Goal: Transaction & Acquisition: Book appointment/travel/reservation

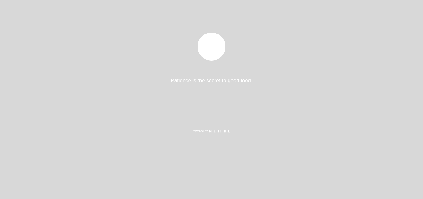
select select "es"
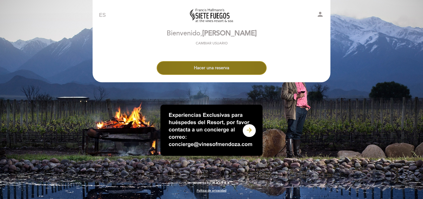
click at [234, 70] on button "Hacer una reserva" at bounding box center [212, 68] width 110 height 14
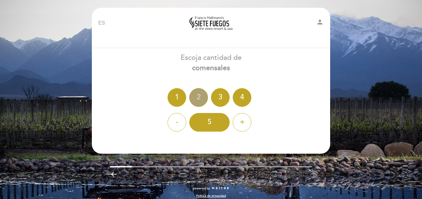
click at [197, 92] on div "2" at bounding box center [198, 97] width 19 height 19
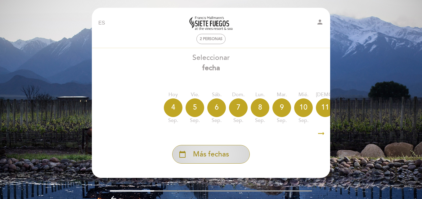
click at [217, 153] on span "Más fechas" at bounding box center [211, 154] width 36 height 10
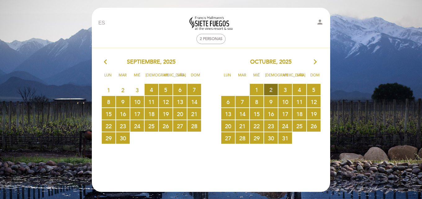
click at [268, 90] on span "2 RESERVAS DISPONIBLES" at bounding box center [271, 89] width 14 height 11
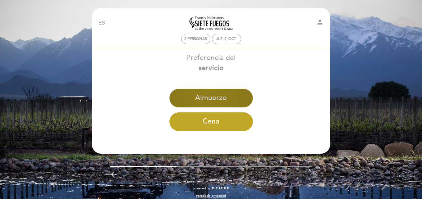
click at [209, 93] on button "Almuerzo" at bounding box center [210, 98] width 83 height 19
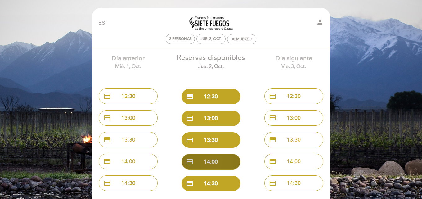
click at [217, 159] on button "credit_card 14:00" at bounding box center [210, 161] width 59 height 15
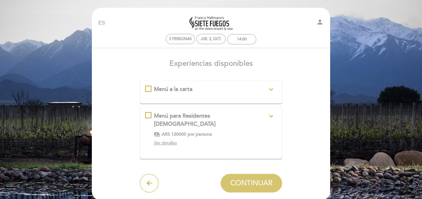
click at [164, 121] on div "Menú para Residentes [DEMOGRAPHIC_DATA] expand_more Menú de 4 pasos, incluye se…" at bounding box center [211, 130] width 132 height 36
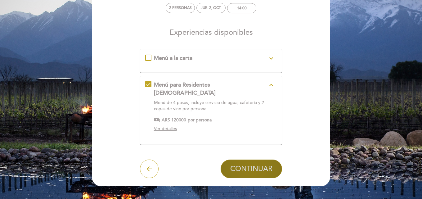
click at [244, 164] on span "CONTINUAR" at bounding box center [251, 168] width 42 height 9
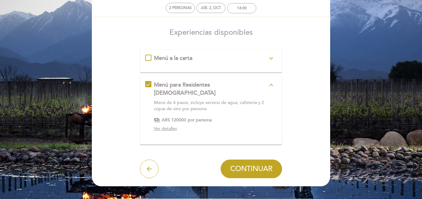
scroll to position [5, 0]
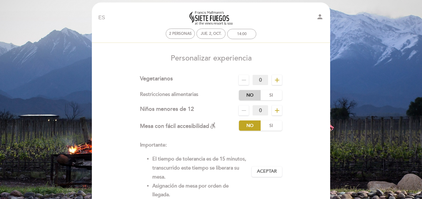
click at [252, 96] on label "No" at bounding box center [250, 95] width 22 height 10
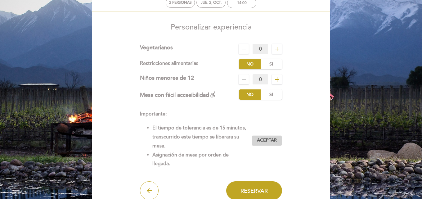
click at [263, 137] on span "Aceptar" at bounding box center [267, 140] width 20 height 7
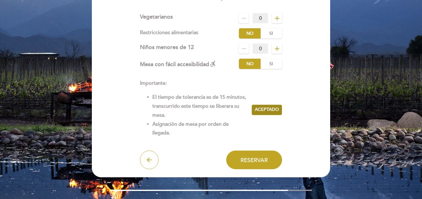
scroll to position [67, 0]
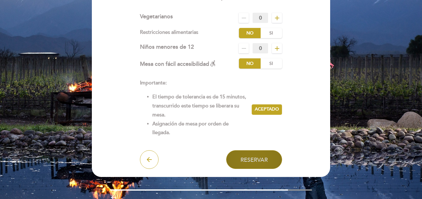
click at [257, 158] on span "Reservar" at bounding box center [253, 159] width 27 height 7
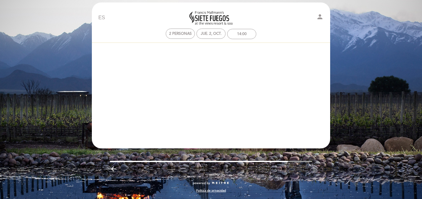
scroll to position [0, 0]
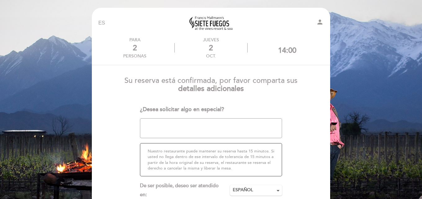
click at [215, 122] on textarea at bounding box center [211, 128] width 142 height 20
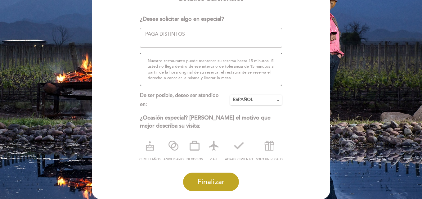
scroll to position [121, 0]
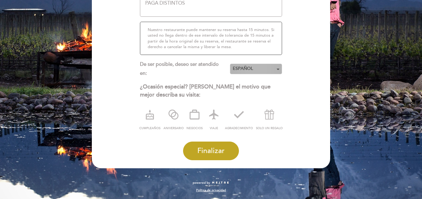
type textarea "PAGA DISTINTOS"
click at [272, 71] on span "ESPAÑOL" at bounding box center [255, 68] width 46 height 6
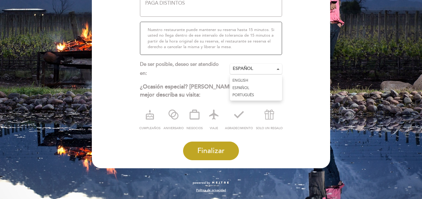
click at [249, 95] on link "PORTUGUÊS" at bounding box center [256, 94] width 52 height 7
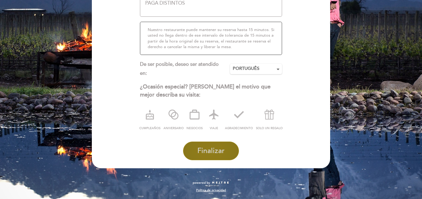
click at [220, 148] on span "Finalizar" at bounding box center [210, 150] width 27 height 9
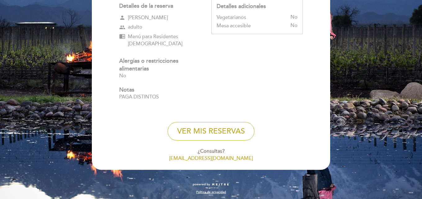
scroll to position [101, 0]
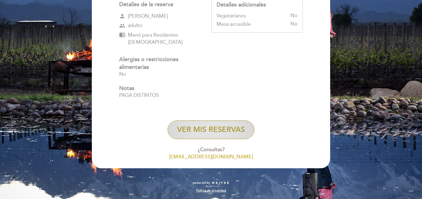
click at [222, 134] on button "VER MIS RESERVAS" at bounding box center [210, 129] width 87 height 19
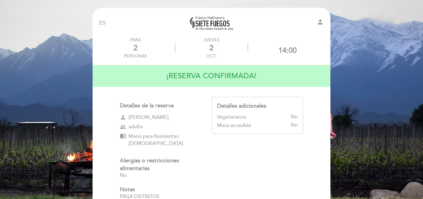
select select "es"
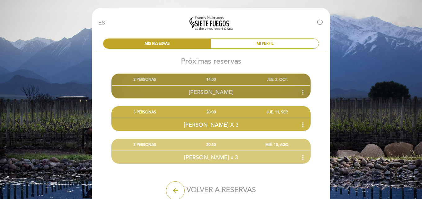
click at [303, 92] on icon "more_vert" at bounding box center [302, 91] width 7 height 7
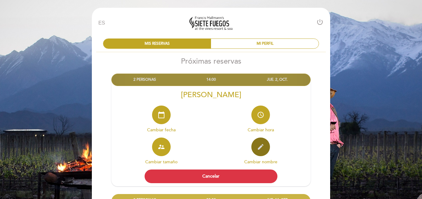
click at [259, 146] on icon "edit" at bounding box center [260, 146] width 7 height 7
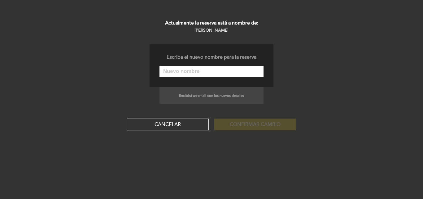
click at [198, 74] on input "text" at bounding box center [212, 71] width 104 height 11
paste input "[PERSON_NAME] [PERSON_NAME] X 2"
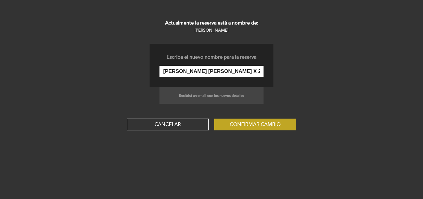
scroll to position [0, 4]
type input "[PERSON_NAME] [PERSON_NAME] X 2"
click at [326, 108] on form "Escriba el nuevo nombre para la reserva [PERSON_NAME] [PERSON_NAME] X 2 Recibir…" at bounding box center [211, 87] width 423 height 86
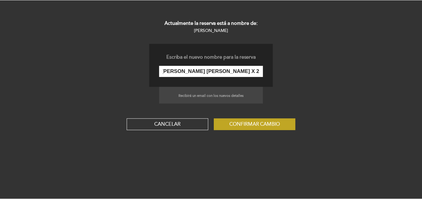
scroll to position [0, 0]
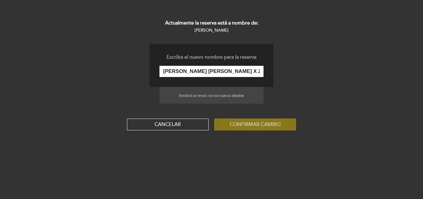
click at [263, 123] on button "Confirmar cambio" at bounding box center [256, 124] width 82 height 12
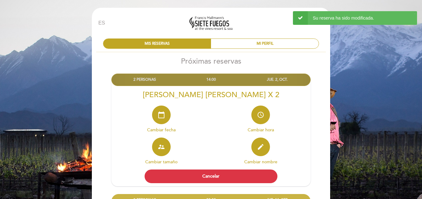
click at [207, 81] on div "14:00" at bounding box center [211, 79] width 66 height 11
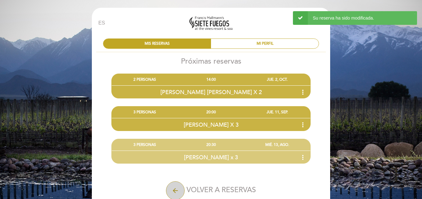
click at [177, 183] on button "arrow_back" at bounding box center [175, 190] width 19 height 19
select select "es"
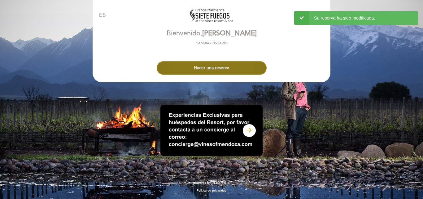
click at [236, 70] on button "Hacer una reserva" at bounding box center [212, 68] width 110 height 14
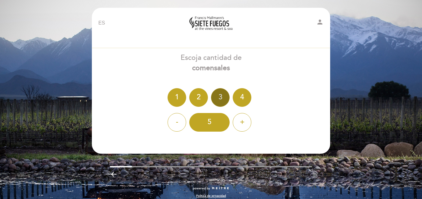
click at [221, 102] on div "3" at bounding box center [220, 97] width 19 height 19
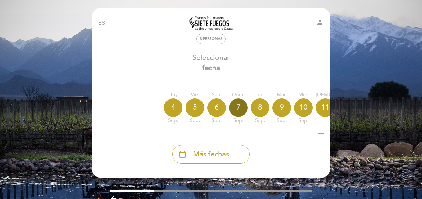
click at [236, 104] on div "7" at bounding box center [238, 107] width 19 height 19
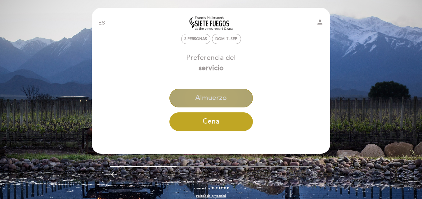
click at [215, 97] on button "Almuerzo" at bounding box center [210, 98] width 83 height 19
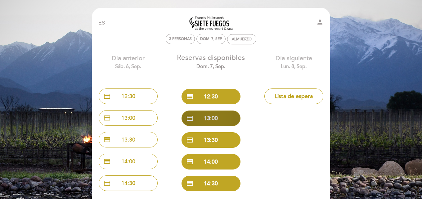
click at [208, 117] on button "credit_card 13:00" at bounding box center [210, 117] width 59 height 15
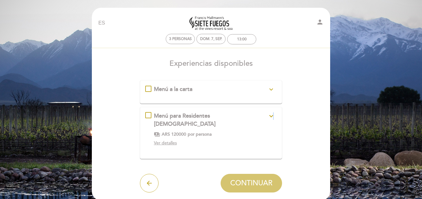
click at [273, 116] on icon "expand_more" at bounding box center [270, 115] width 7 height 7
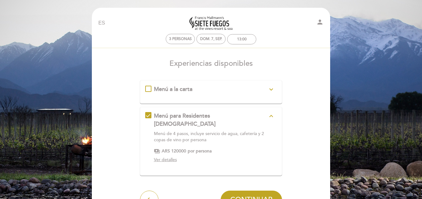
click at [263, 91] on div "Menú a la carta expand_more" at bounding box center [211, 89] width 114 height 8
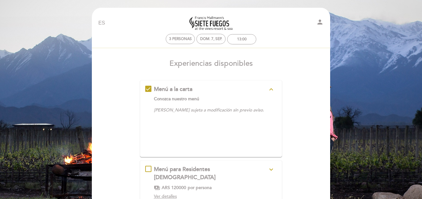
click at [263, 91] on div "Menú a la carta expand_less" at bounding box center [211, 89] width 114 height 8
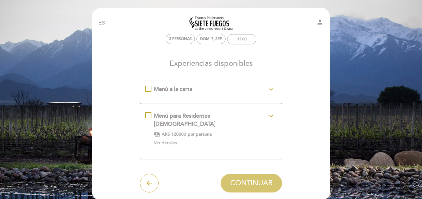
click at [270, 87] on icon "expand_more" at bounding box center [270, 89] width 7 height 7
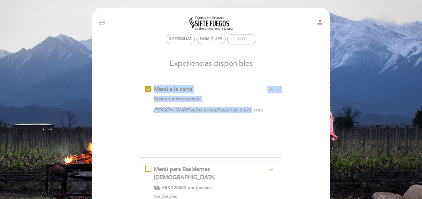
drag, startPoint x: 243, startPoint y: 111, endPoint x: 155, endPoint y: 91, distance: 90.1
click at [156, 91] on div "Menú a la carta expand_less Conozca nuestro menú [PERSON_NAME] sujeta a modific…" at bounding box center [211, 115] width 132 height 61
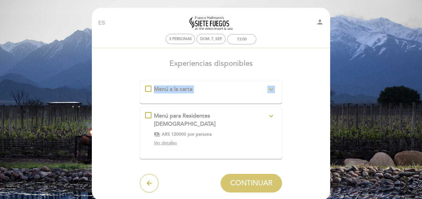
click at [155, 91] on span "Menú a la carta" at bounding box center [173, 89] width 38 height 7
